Goal: Information Seeking & Learning: Learn about a topic

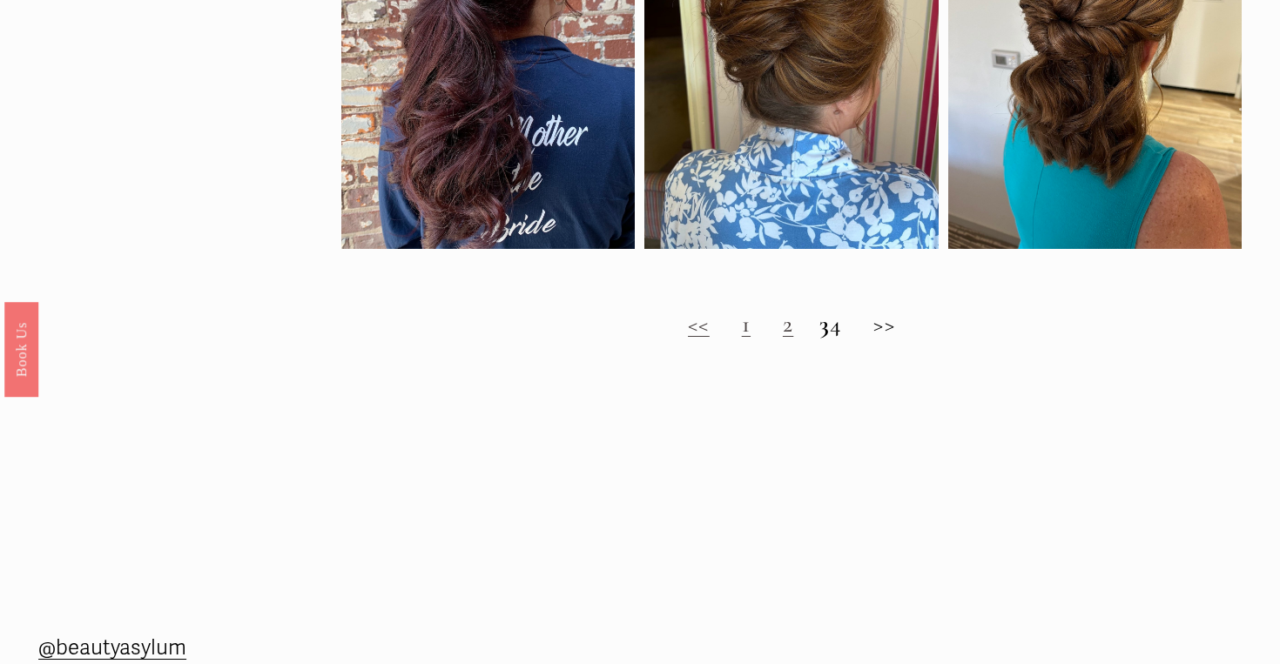
scroll to position [1369, 0]
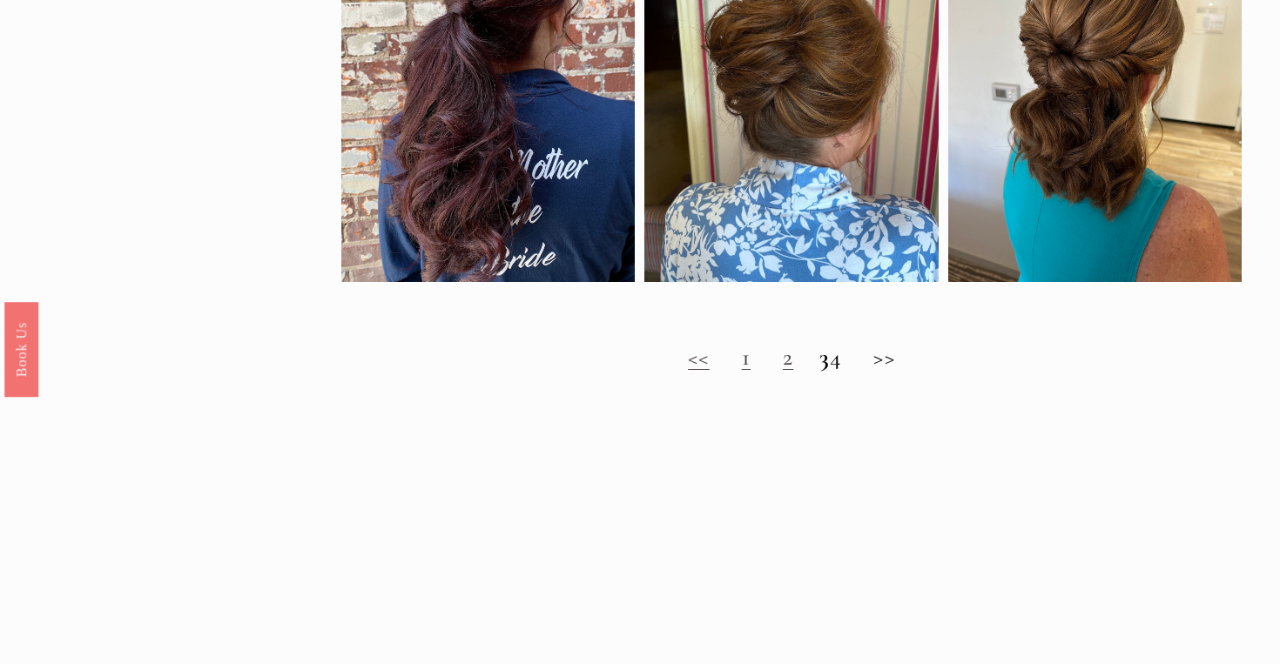
click at [742, 365] on link "1" at bounding box center [746, 357] width 9 height 29
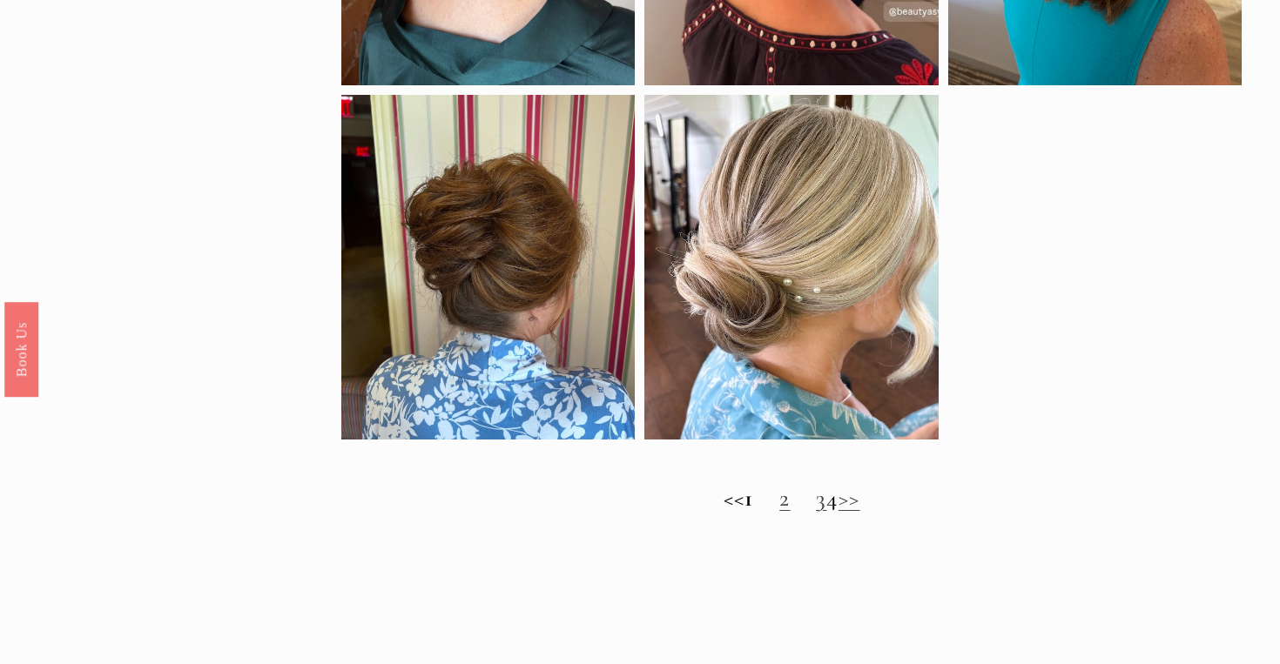
scroll to position [1245, 0]
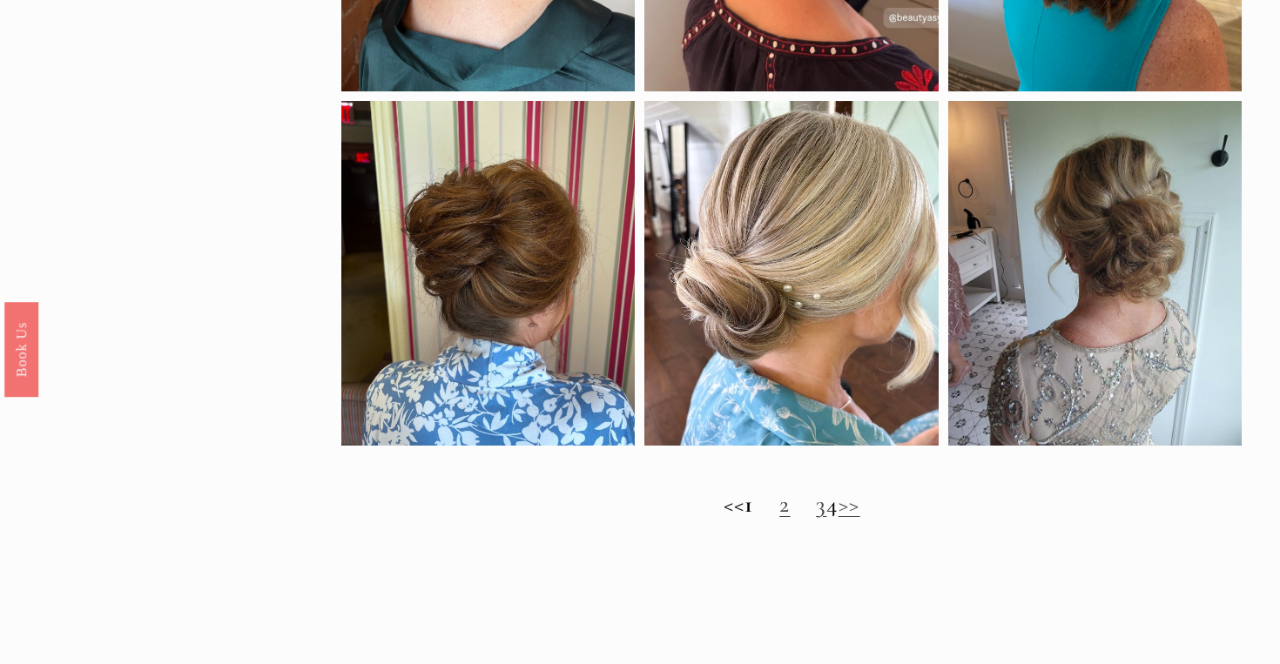
click at [779, 508] on link "2" at bounding box center [784, 504] width 10 height 29
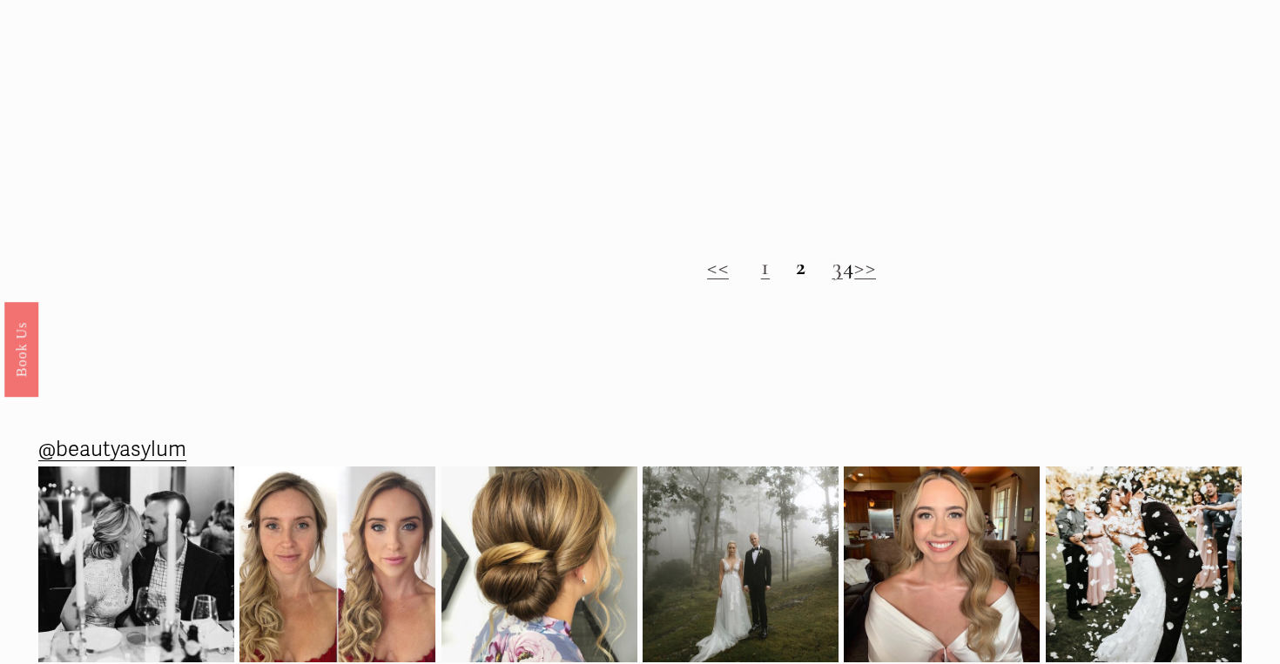
scroll to position [1498, 0]
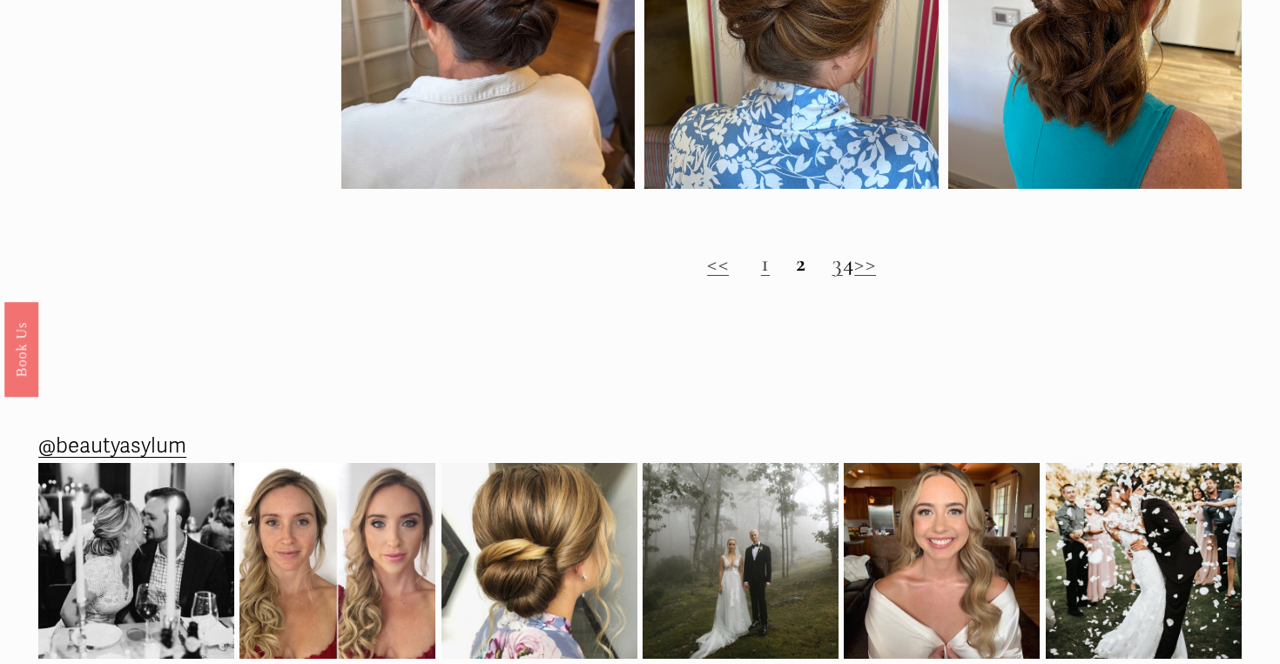
click at [832, 269] on link "3" at bounding box center [837, 263] width 10 height 29
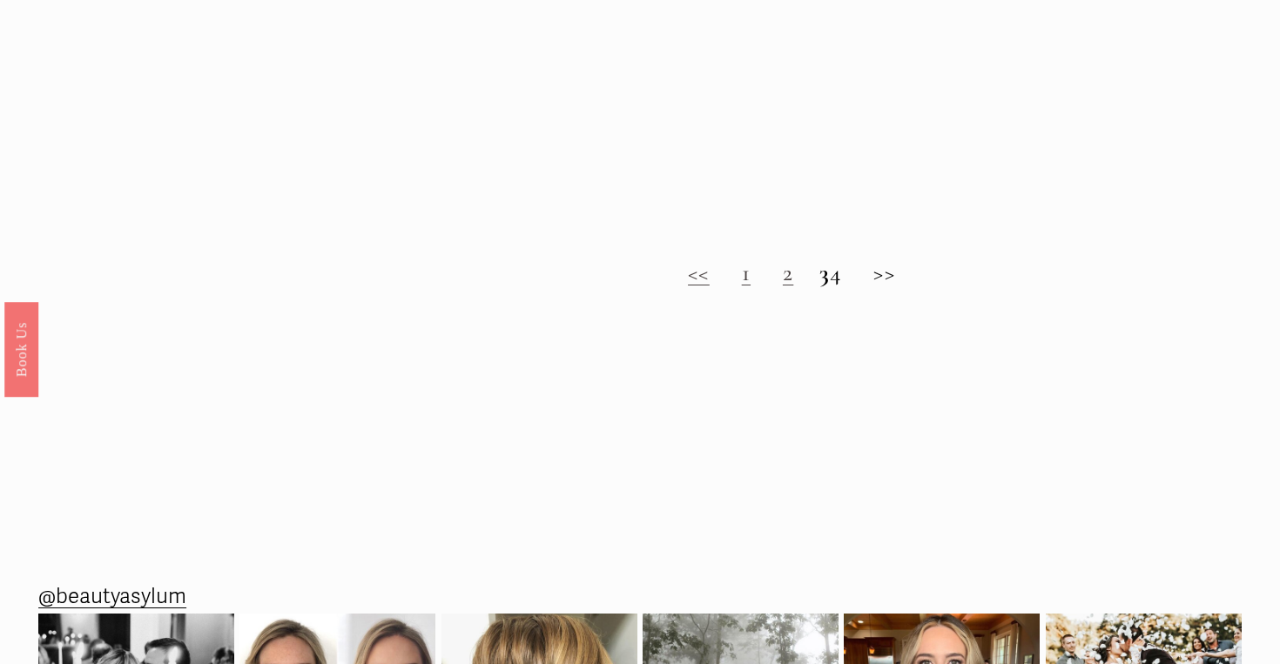
scroll to position [1457, 0]
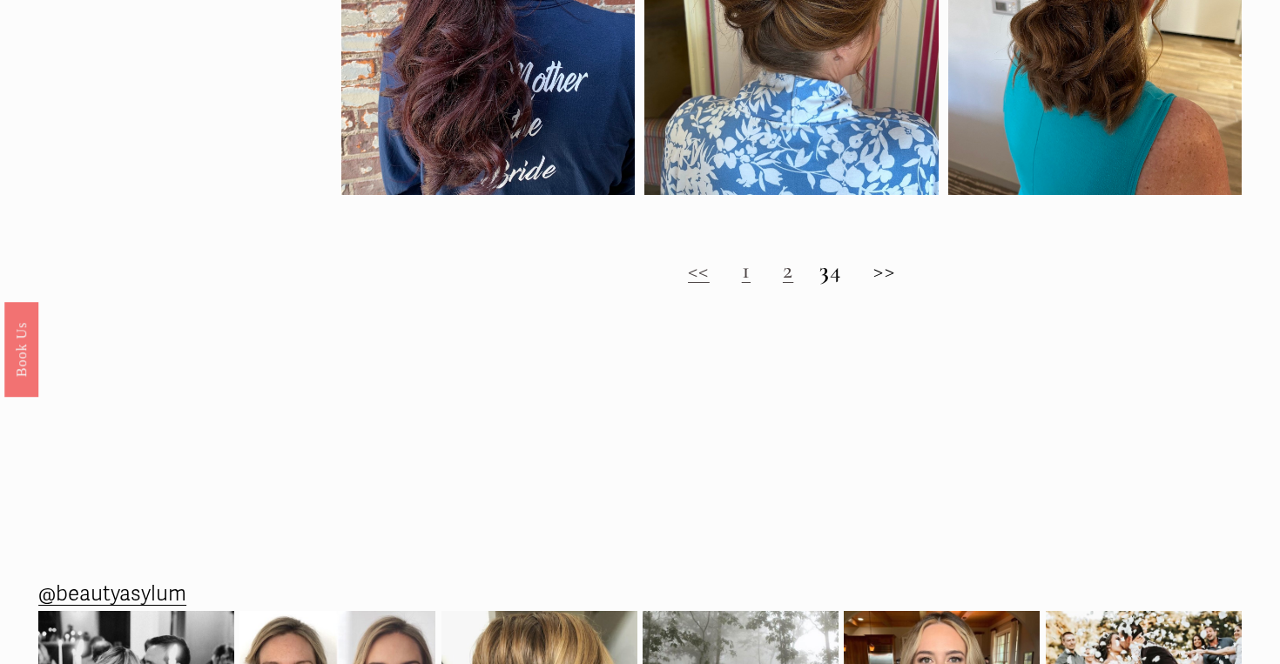
click at [852, 273] on h2 "<< 1 2 3 4 >>" at bounding box center [791, 271] width 900 height 28
click at [903, 270] on h2 "<< 1 2 3 4 >>" at bounding box center [791, 271] width 900 height 28
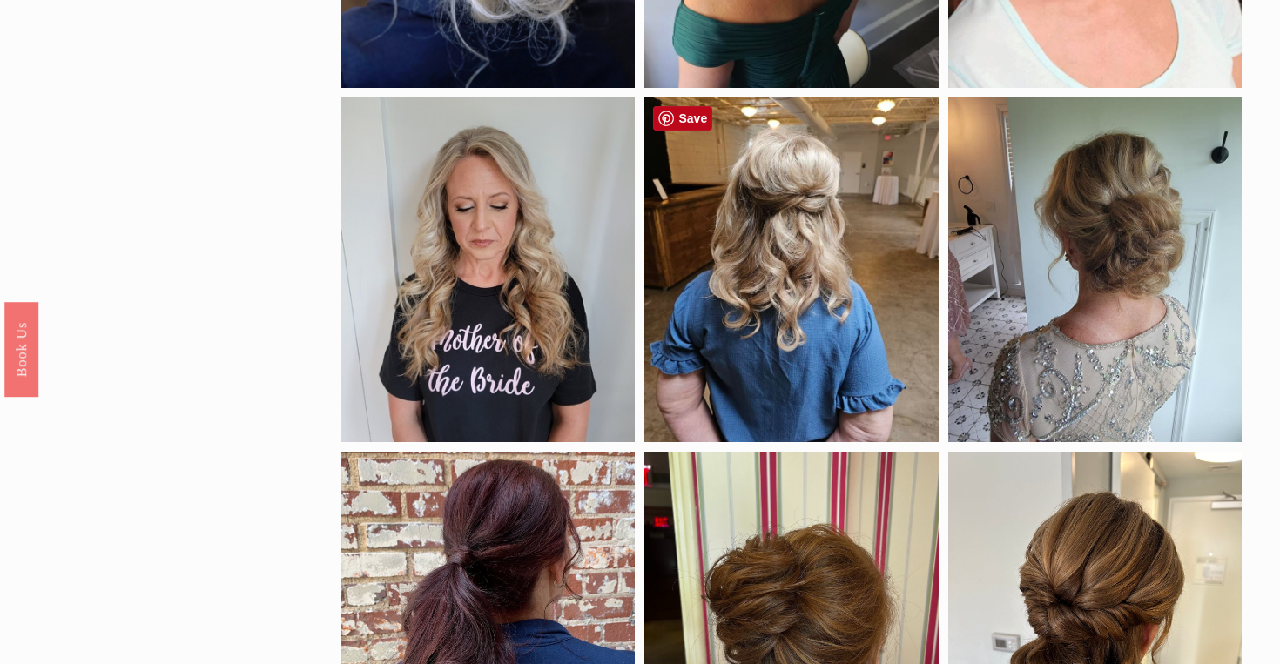
scroll to position [0, 0]
